Goal: Navigation & Orientation: Find specific page/section

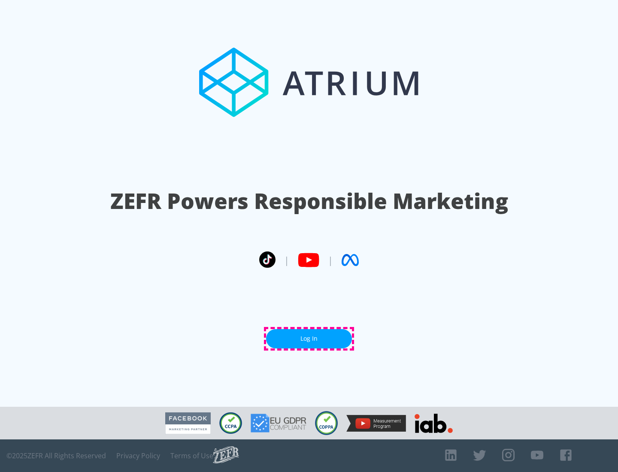
click at [309, 338] on link "Log In" at bounding box center [309, 338] width 86 height 19
